Goal: Find contact information: Find contact information

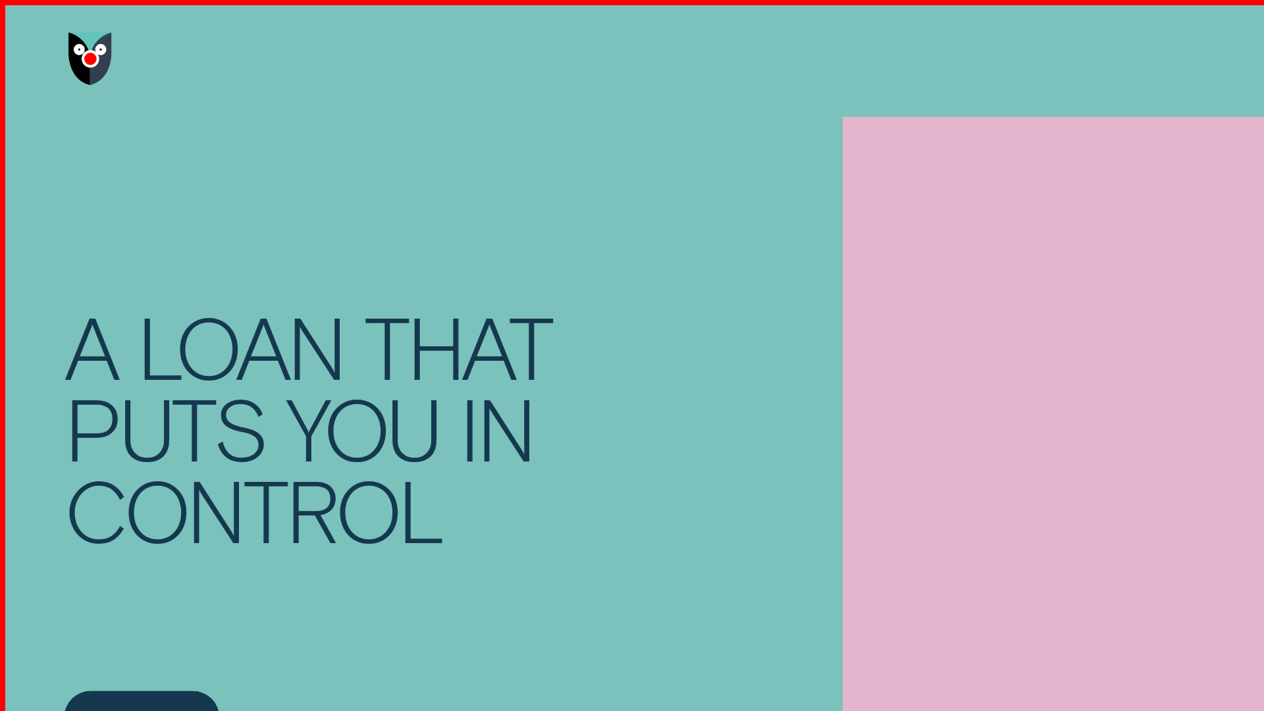
click at [68, 44] on img "Go to home page" at bounding box center [67, 43] width 33 height 39
click at [1109, 44] on span "Call us:" at bounding box center [1107, 43] width 53 height 15
click at [68, 44] on img "Go to home page" at bounding box center [67, 43] width 33 height 39
click at [1109, 44] on span "Call us:" at bounding box center [1107, 43] width 53 height 15
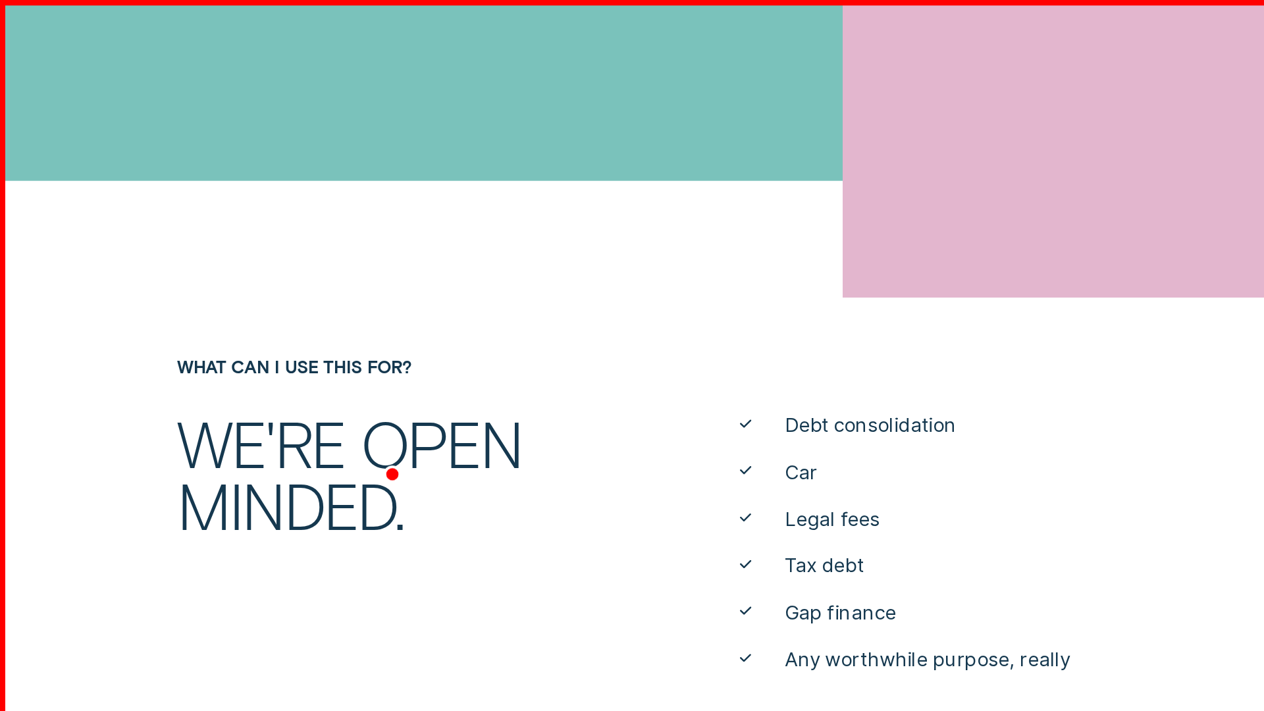
scroll to position [495, 0]
